Goal: Information Seeking & Learning: Learn about a topic

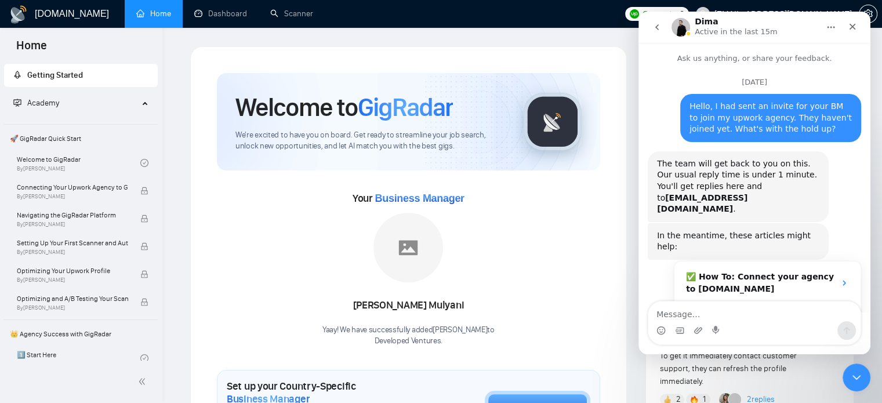
scroll to position [2, 0]
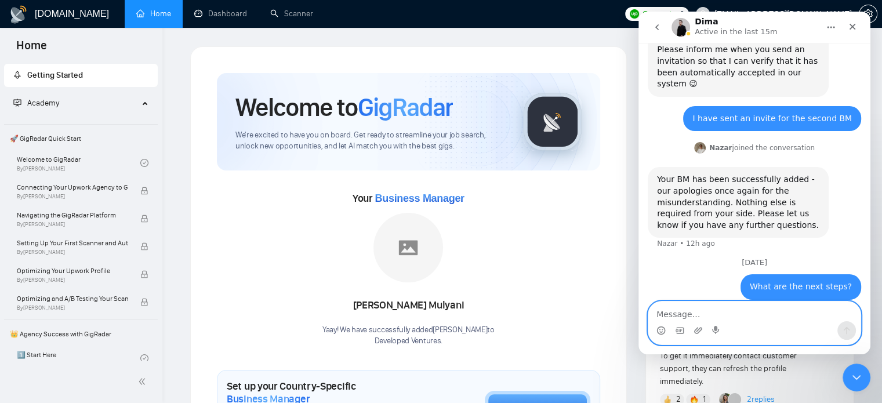
click at [681, 319] on textarea "Message…" at bounding box center [754, 311] width 212 height 20
type textarea "Okay thanks"
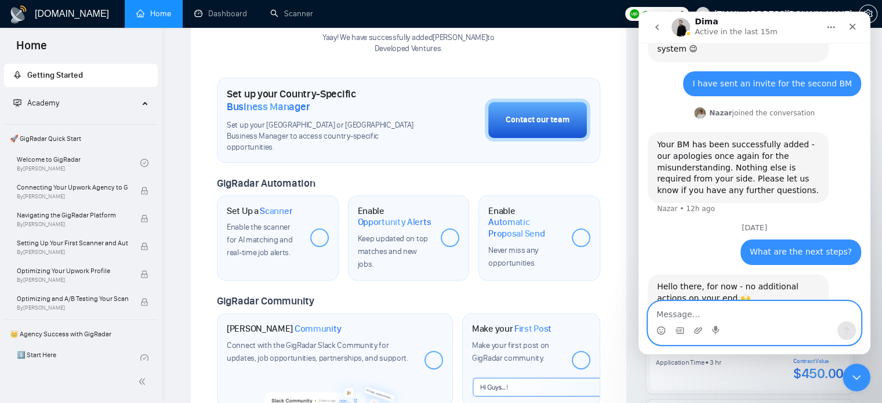
scroll to position [275, 0]
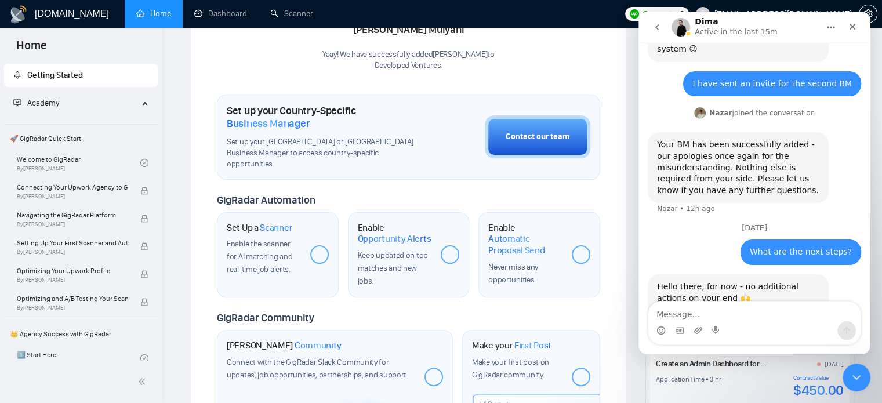
click at [277, 222] on span "Scanner" at bounding box center [276, 228] width 32 height 12
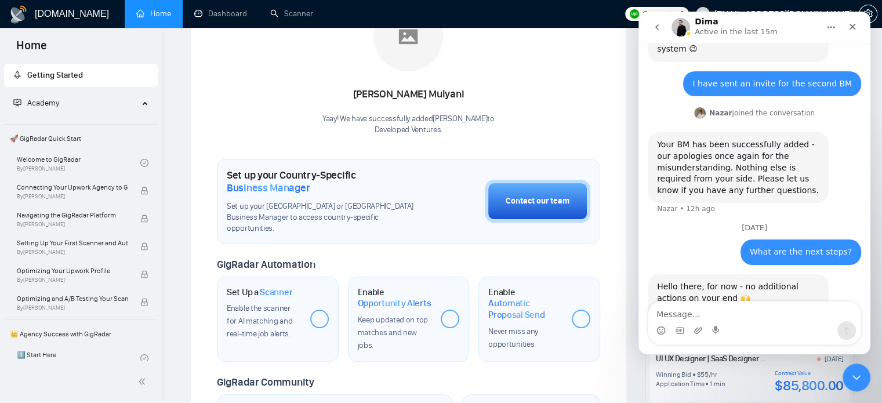
scroll to position [194, 0]
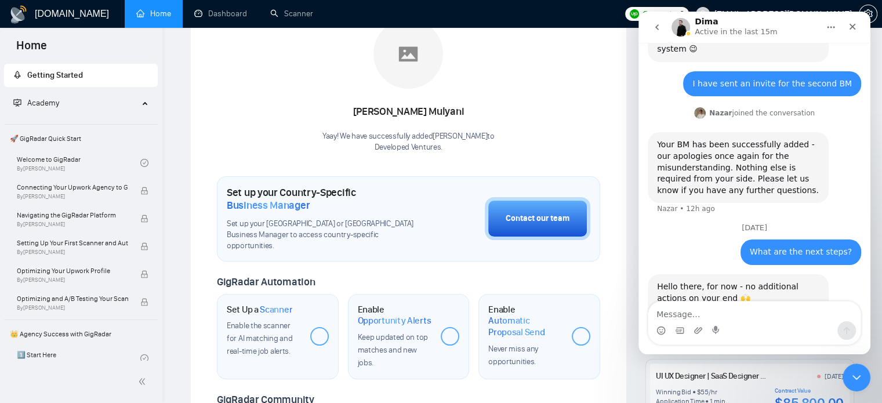
click at [658, 29] on icon "go back" at bounding box center [656, 27] width 9 height 9
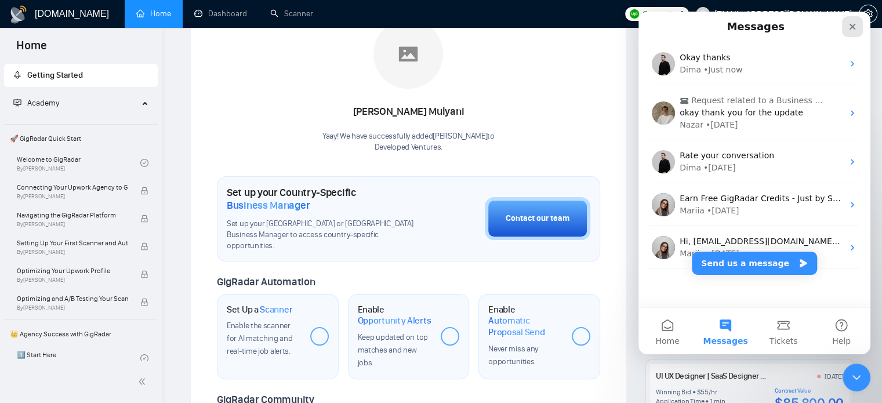
click at [855, 30] on icon "Close" at bounding box center [851, 26] width 9 height 9
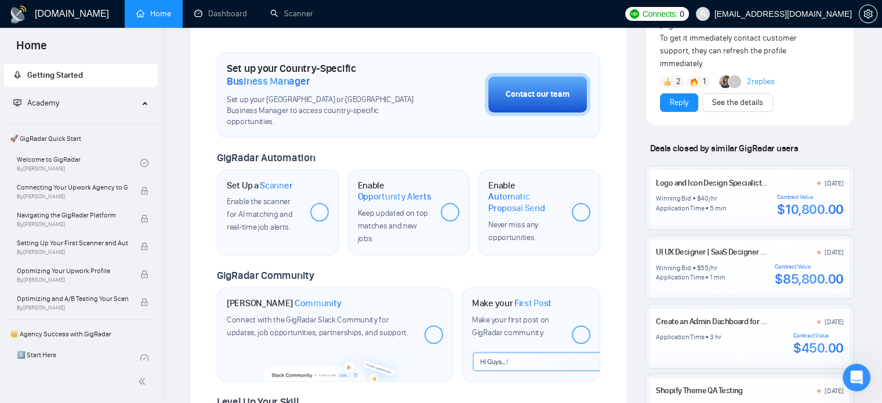
scroll to position [319, 0]
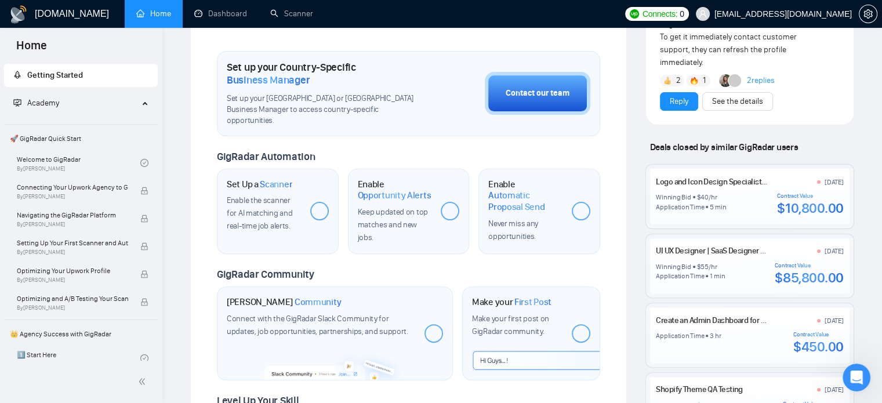
click at [290, 205] on span "Enable the scanner for AI matching and real-time job alerts." at bounding box center [260, 212] width 66 height 35
click at [276, 179] on span "Scanner" at bounding box center [276, 185] width 32 height 12
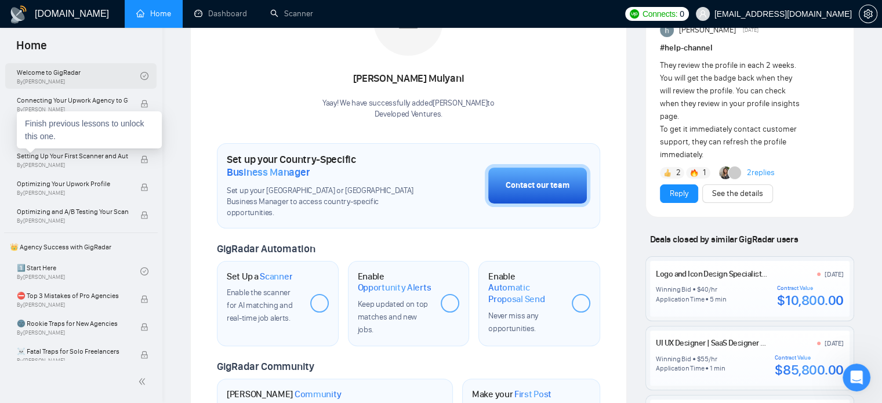
scroll to position [88, 0]
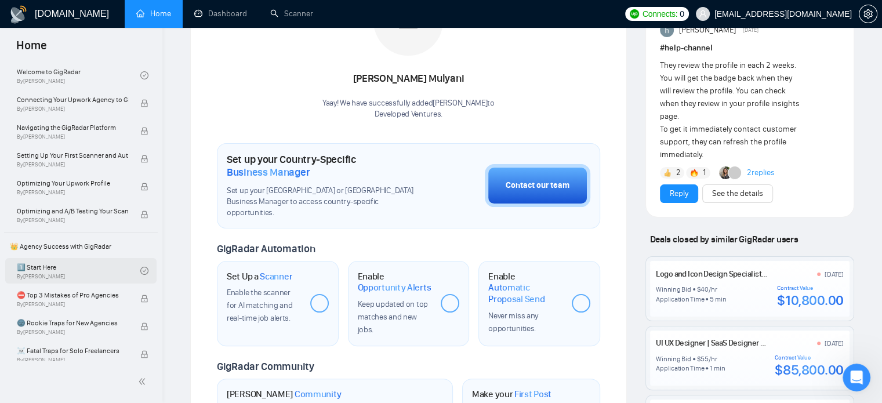
click at [68, 268] on link "1️⃣ Start Here By [PERSON_NAME]" at bounding box center [78, 271] width 123 height 26
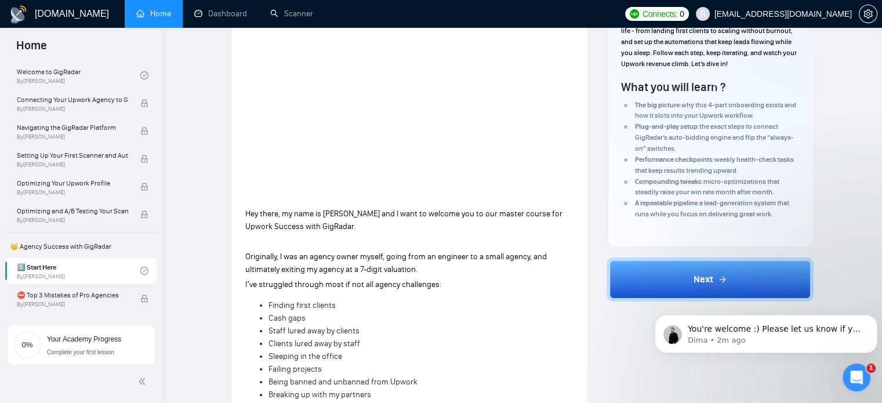
scroll to position [166, 0]
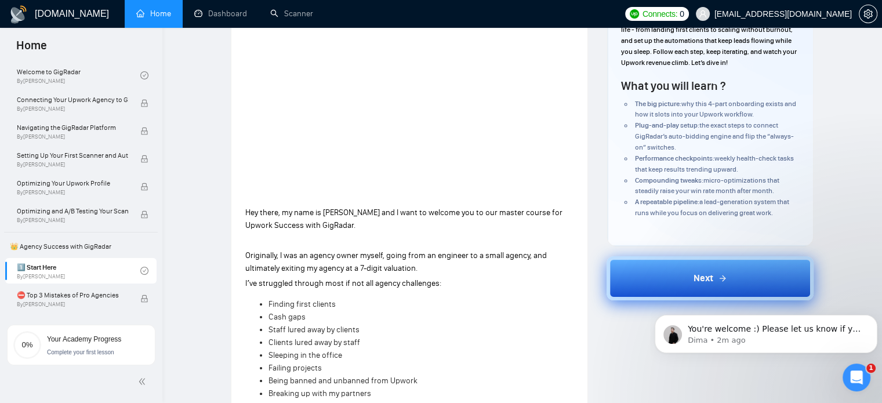
click at [692, 270] on button "Next" at bounding box center [709, 278] width 207 height 44
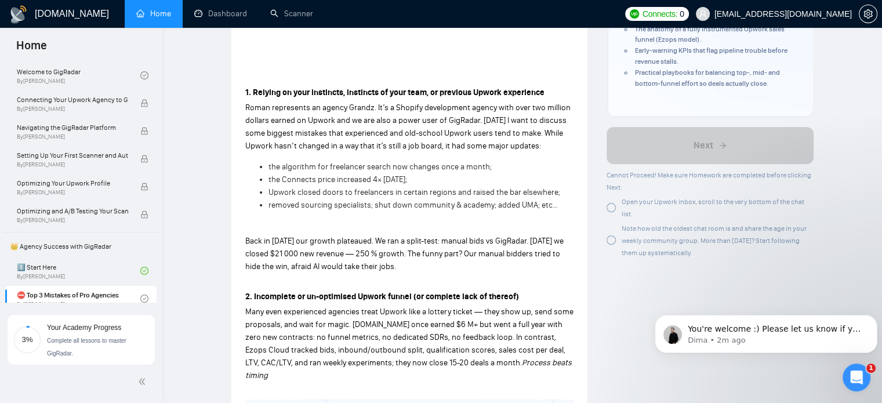
scroll to position [327, 0]
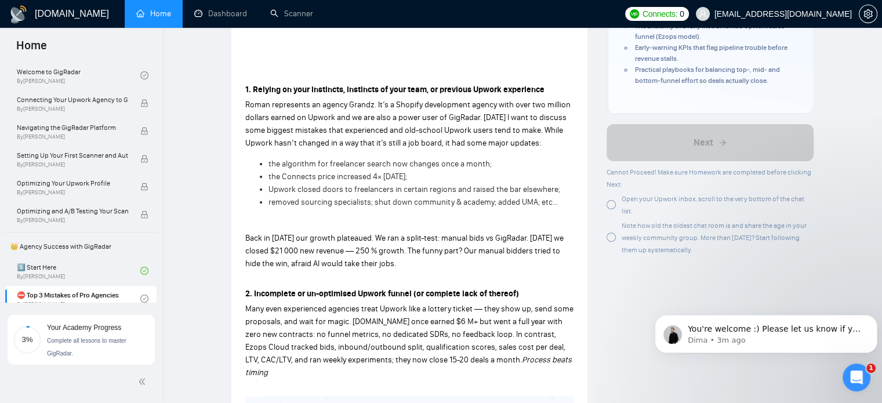
click at [436, 235] on span "Back in [DATE] our growth plateaued. We ran a split-test: manual bids vs GigRad…" at bounding box center [404, 250] width 318 height 35
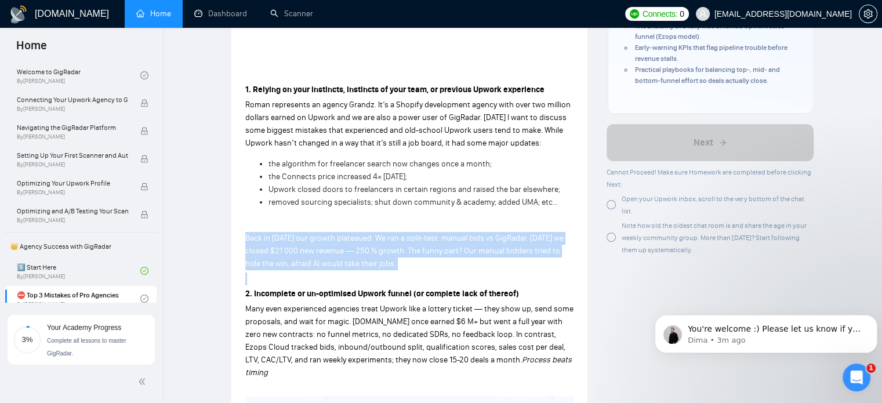
click at [436, 235] on span "Back in [DATE] our growth plateaued. We ran a split-test: manual bids vs GigRad…" at bounding box center [404, 250] width 318 height 35
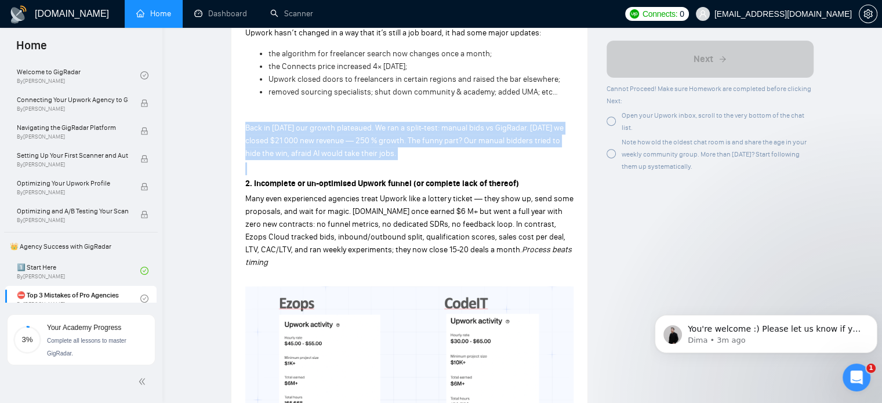
scroll to position [443, 0]
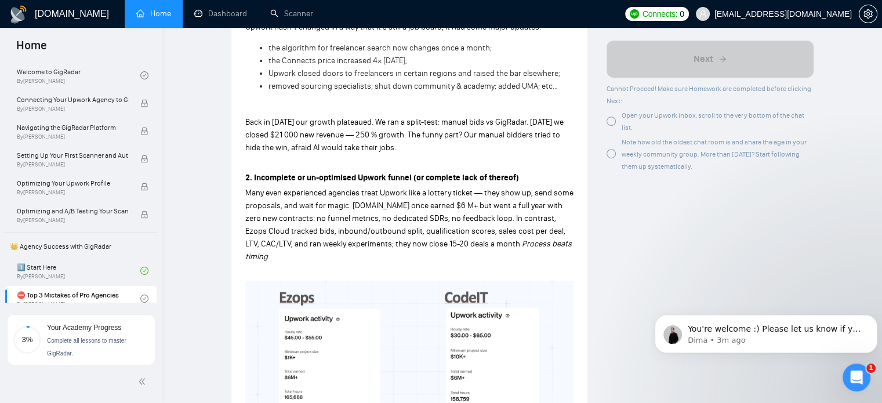
click at [369, 231] on span "Many even experienced agencies treat Upwork like a lottery ticket — they show u…" at bounding box center [409, 218] width 328 height 61
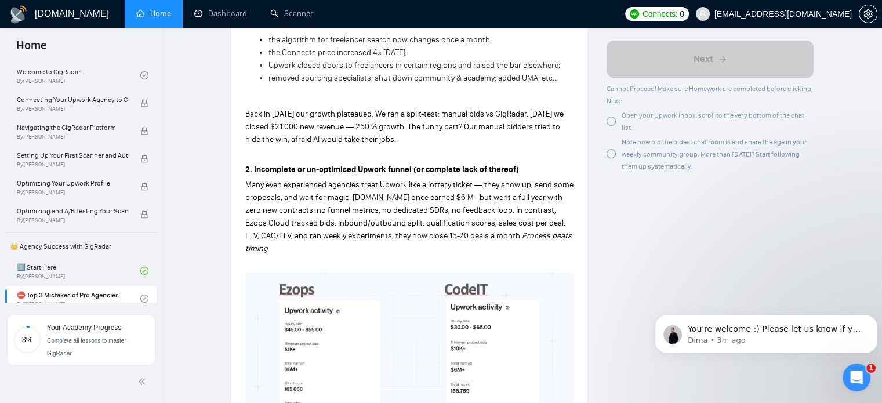
scroll to position [454, 0]
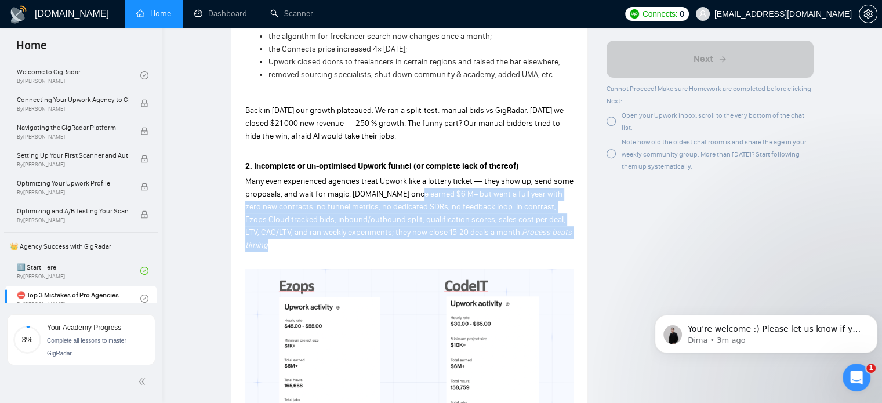
drag, startPoint x: 410, startPoint y: 199, endPoint x: 555, endPoint y: 234, distance: 149.0
click at [555, 234] on p "Many even experienced agencies treat Upwork like a lottery ticket — they show u…" at bounding box center [409, 213] width 328 height 77
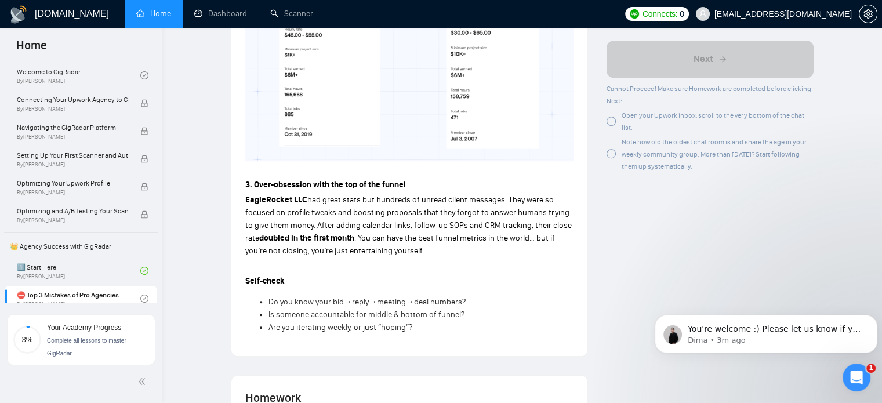
scroll to position [748, 0]
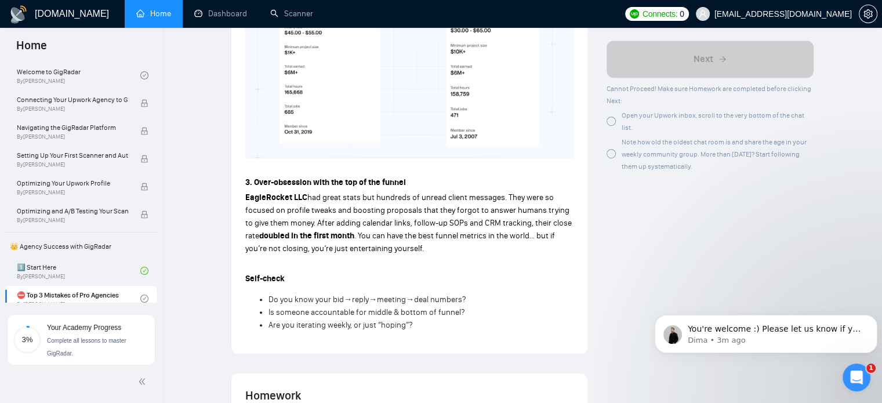
click at [391, 229] on p "EagleRocket LLC had great stats but hundreds of unread client messages. They we…" at bounding box center [409, 223] width 328 height 64
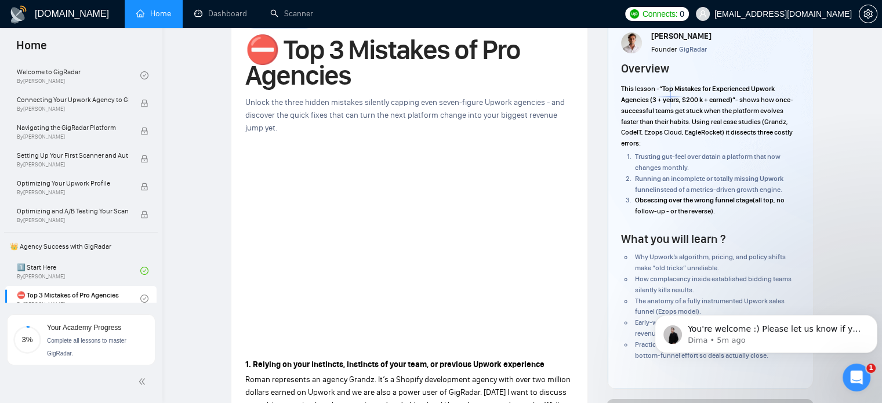
scroll to position [53, 0]
